Goal: Task Accomplishment & Management: Manage account settings

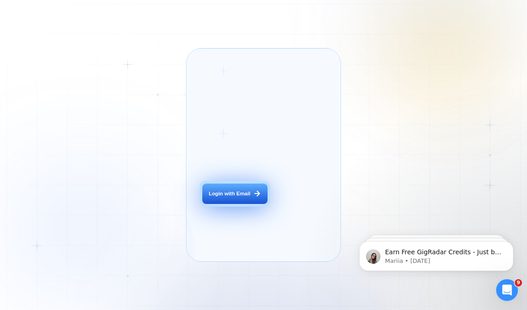
click at [227, 204] on button "Login with Email" at bounding box center [234, 194] width 65 height 20
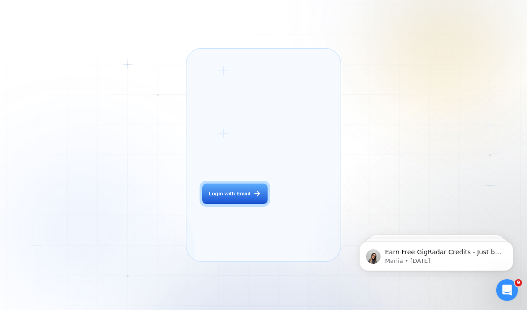
click at [463, 172] on div "Login ‍ Welcome to GigRadar. AI Business Manager for Agencies Login with Email …" at bounding box center [263, 155] width 527 height 310
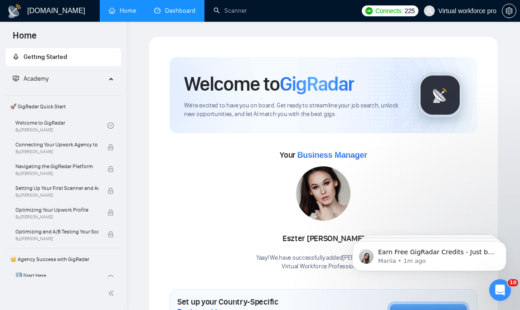
click at [174, 12] on link "Dashboard" at bounding box center [174, 11] width 41 height 8
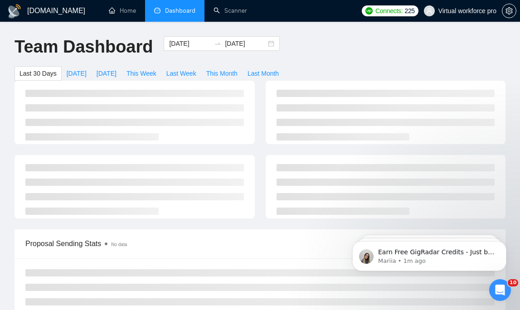
click at [296, 15] on ul "Home Dashboard Scanner" at bounding box center [220, 11] width 252 height 22
click at [279, 9] on ul "Home Dashboard Scanner" at bounding box center [220, 11] width 252 height 22
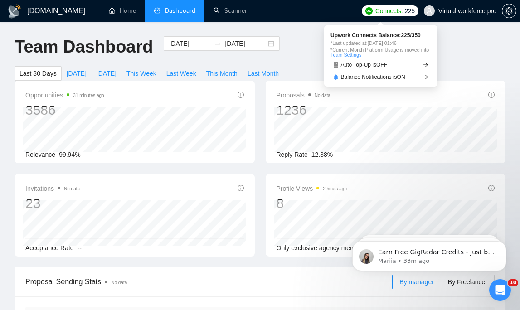
click at [341, 46] on span "*Last updated at: [DATE] 01:46" at bounding box center [381, 43] width 101 height 5
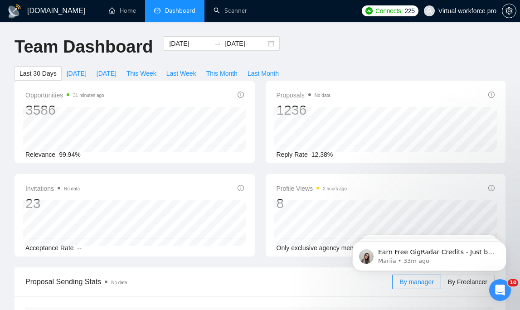
click at [324, 59] on div "Team Dashboard [DATE] [DATE] Last 30 Days [DATE] [DATE] This Week Last Week Thi…" at bounding box center [260, 58] width 502 height 44
click at [460, 50] on div "Team Dashboard [DATE] [DATE] Last 30 Days [DATE] [DATE] This Week Last Week Thi…" at bounding box center [260, 58] width 502 height 44
click at [312, 10] on ul "Home Dashboard Scanner" at bounding box center [220, 11] width 252 height 22
click at [180, 44] on input "[DATE]" at bounding box center [189, 44] width 41 height 10
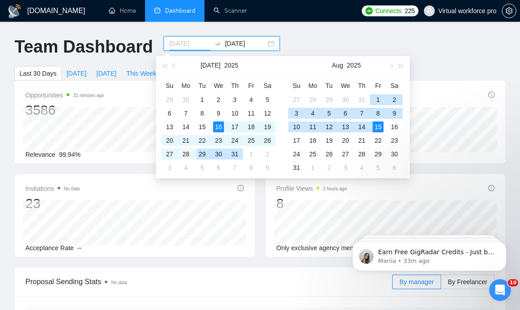
type input "[DATE]"
click at [188, 154] on div "28" at bounding box center [185, 154] width 11 height 11
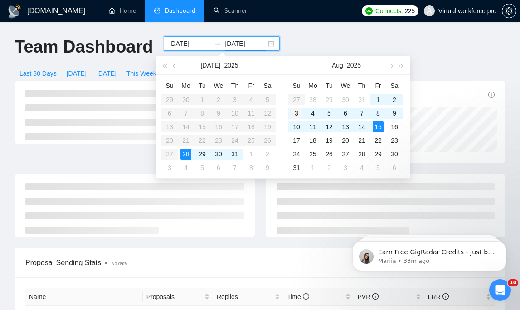
type input "[DATE]"
click at [299, 114] on div "3" at bounding box center [296, 113] width 11 height 11
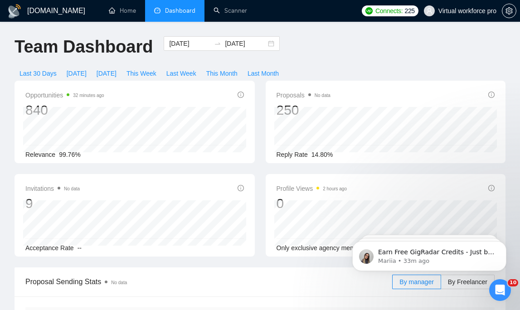
click at [325, 38] on div "Team Dashboard [DATE] [DATE] Last 30 Days [DATE] [DATE] This Week Last Week Thi…" at bounding box center [260, 58] width 502 height 44
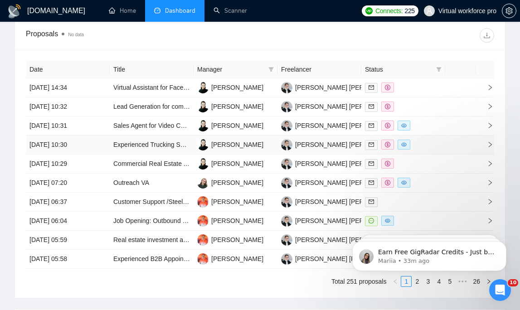
scroll to position [647, 0]
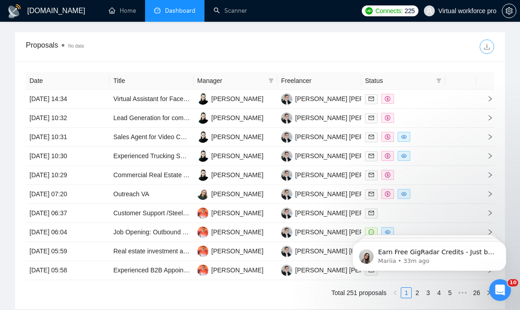
click at [491, 46] on span "download" at bounding box center [487, 46] width 14 height 7
